Goal: Book appointment/travel/reservation

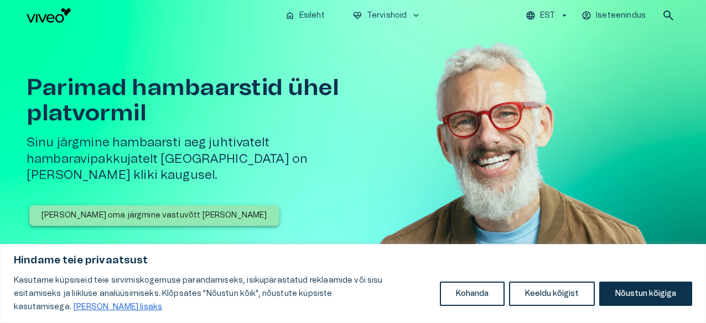
scroll to position [22, 0]
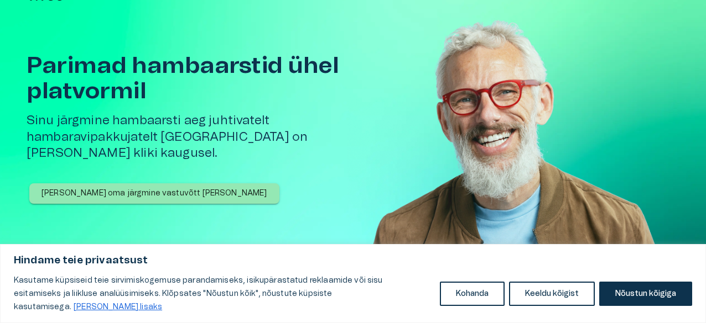
click at [152, 188] on p "[PERSON_NAME] oma järgmine vastuvõtt [PERSON_NAME]" at bounding box center [154, 194] width 226 height 12
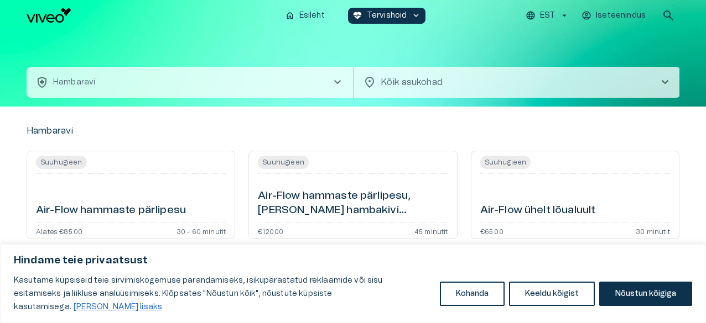
click at [345, 79] on button "health_and_safety [PERSON_NAME] chevron_right" at bounding box center [190, 82] width 326 height 31
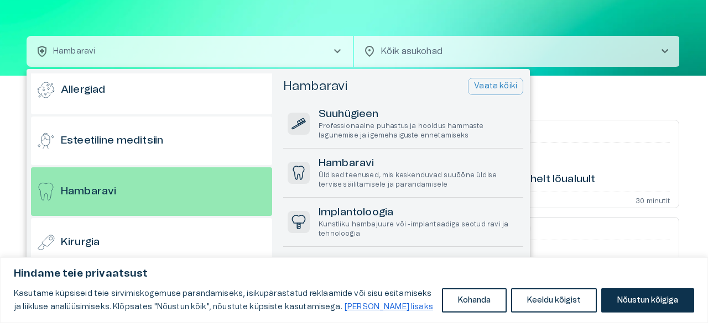
click at [10, 64] on div at bounding box center [354, 161] width 708 height 323
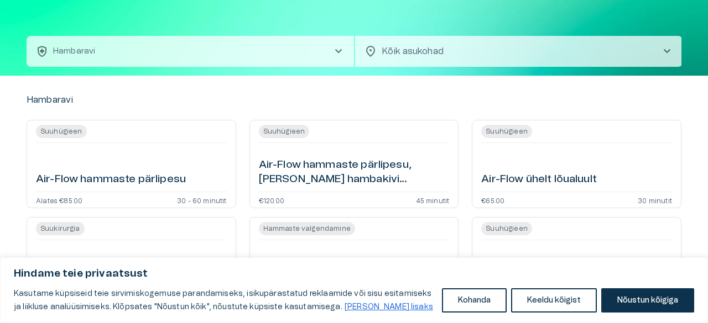
click at [427, 55] on body "Hindame teie privaatsust Kasutame küpsiseid teie sirvimiskogemuse parandamiseks…" at bounding box center [354, 130] width 708 height 323
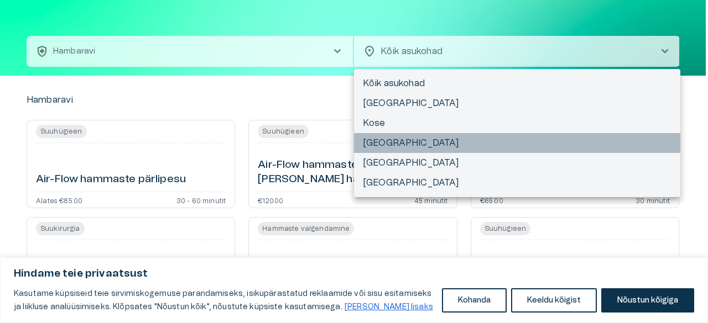
click at [380, 140] on li "[GEOGRAPHIC_DATA]" at bounding box center [517, 143] width 326 height 20
type input "**********"
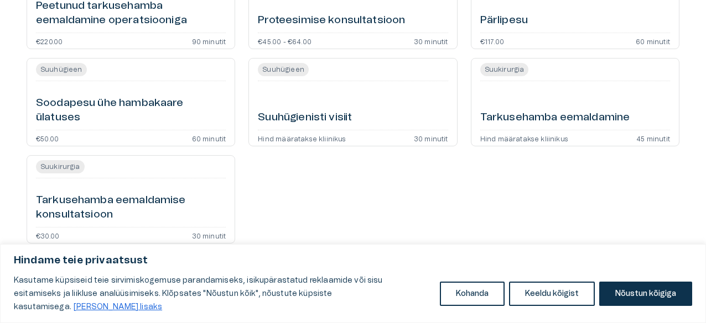
scroll to position [775, 0]
